Goal: Information Seeking & Learning: Learn about a topic

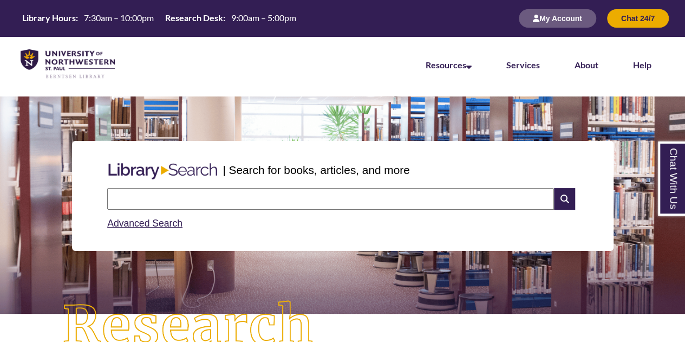
click at [490, 88] on li "Services" at bounding box center [523, 64] width 68 height 54
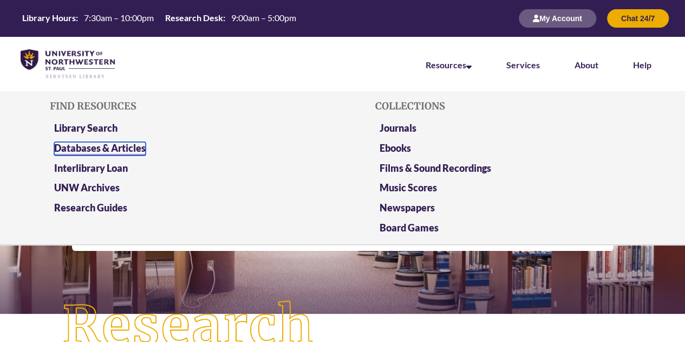
click at [89, 146] on link "Databases & Articles" at bounding box center [99, 149] width 91 height 14
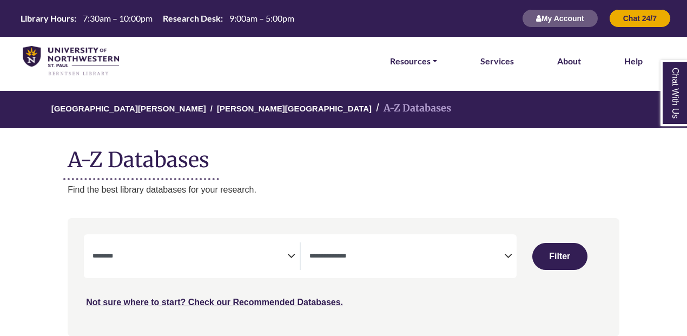
select select "Database Subject Filter"
select select "Database Types Filter"
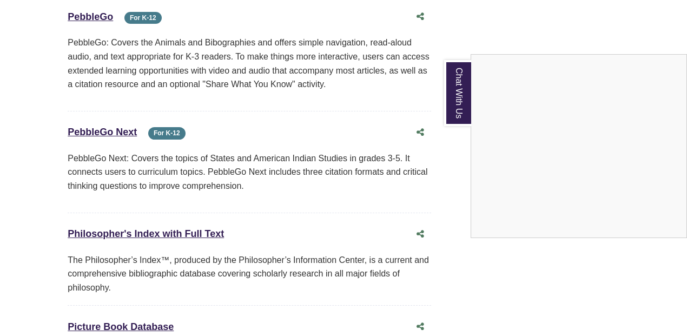
scroll to position [7810, 0]
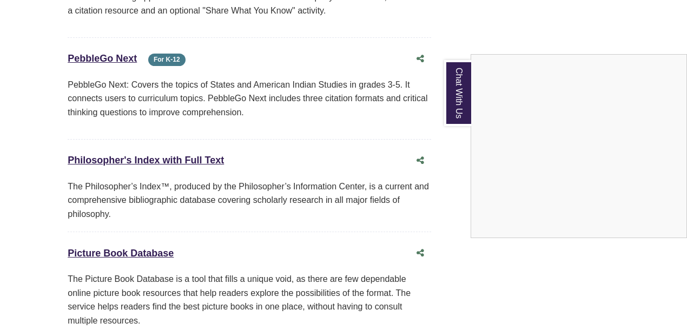
click at [143, 216] on div "Chat With Us" at bounding box center [343, 168] width 687 height 336
